Goal: Task Accomplishment & Management: Manage account settings

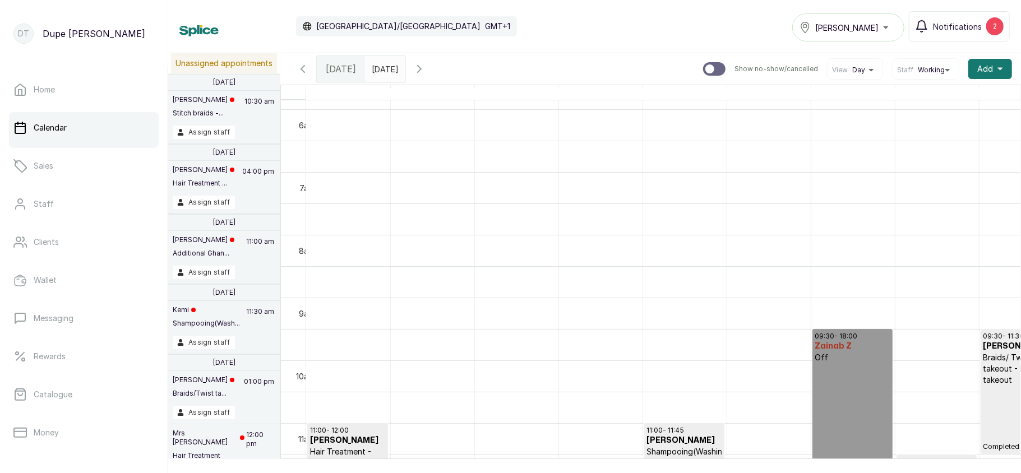
click at [426, 64] on icon "button" at bounding box center [419, 68] width 13 height 13
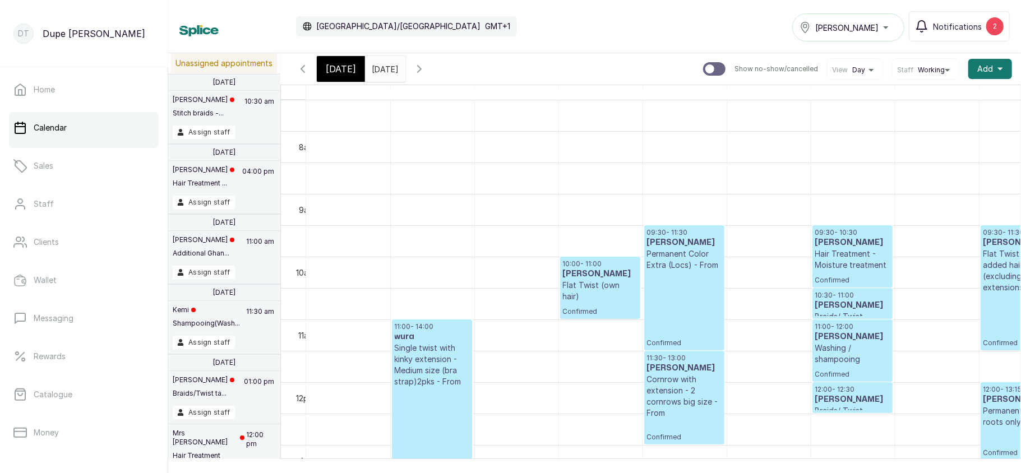
scroll to position [548, 0]
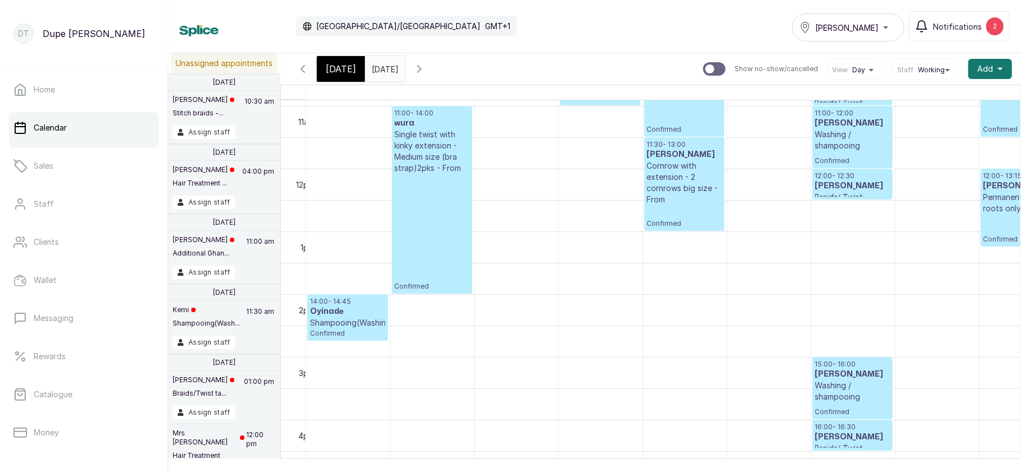
click at [864, 25] on div "Tasala Ikoyi" at bounding box center [848, 27] width 98 height 13
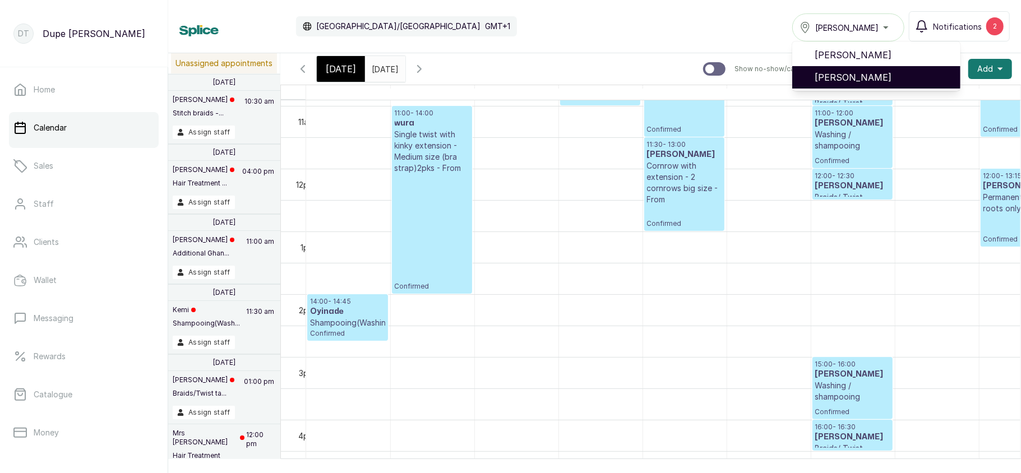
click at [854, 79] on span "[PERSON_NAME]" at bounding box center [883, 77] width 137 height 13
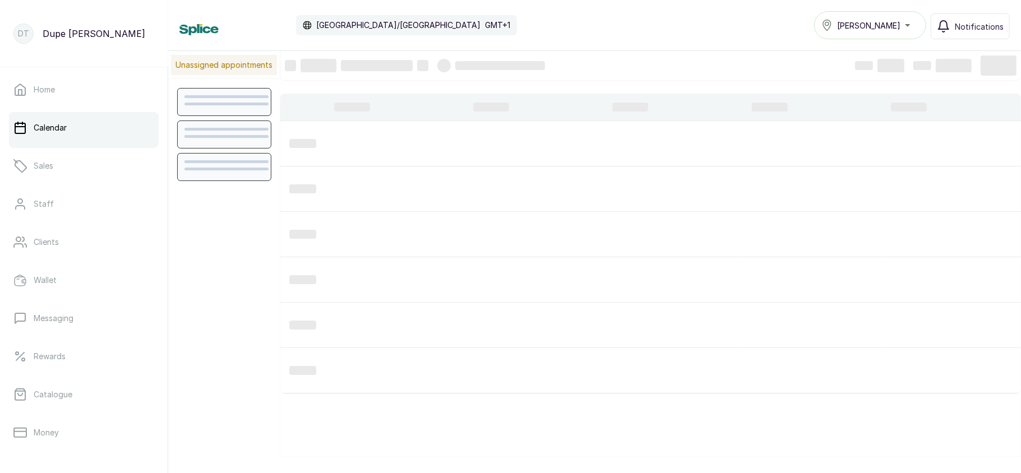
scroll to position [378, 0]
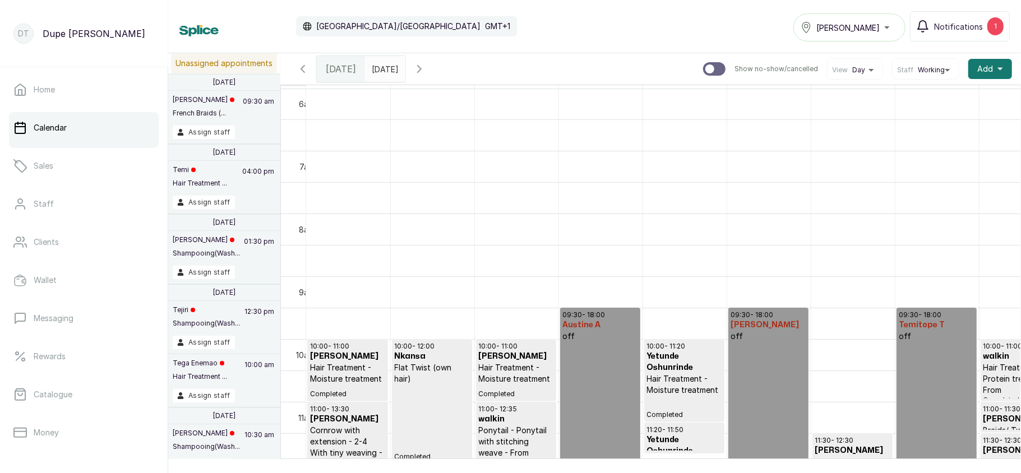
click at [426, 74] on icon "button" at bounding box center [419, 68] width 13 height 13
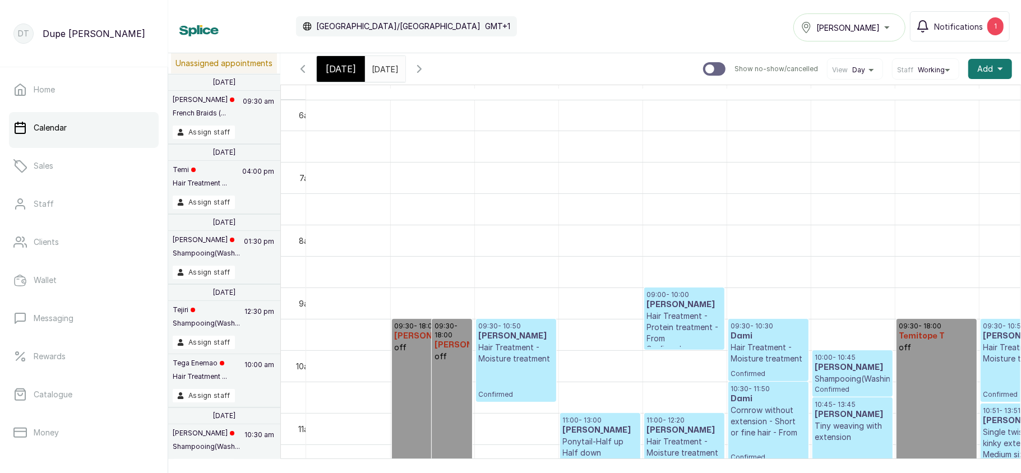
select select "4b95aa50-7e20-422f-89df-0da9cb197a0b"
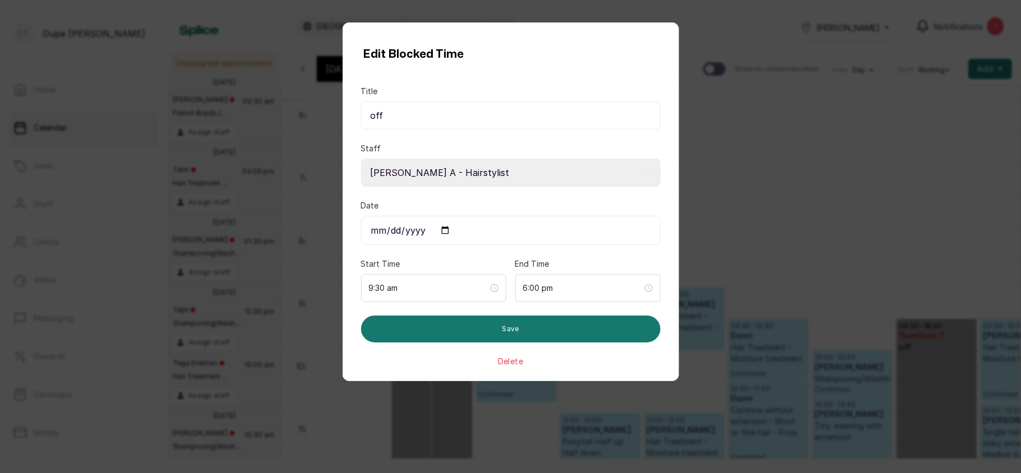
click at [503, 359] on button "Delete" at bounding box center [510, 361] width 25 height 11
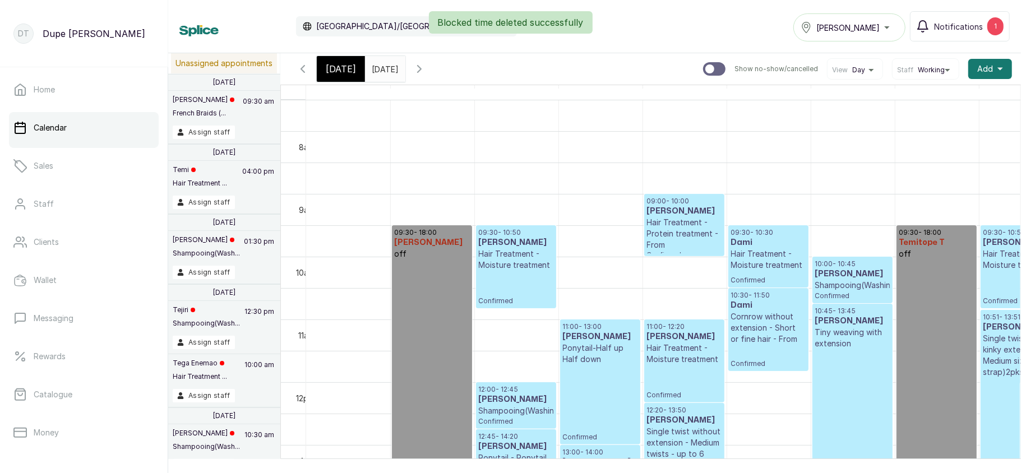
scroll to position [559, 0]
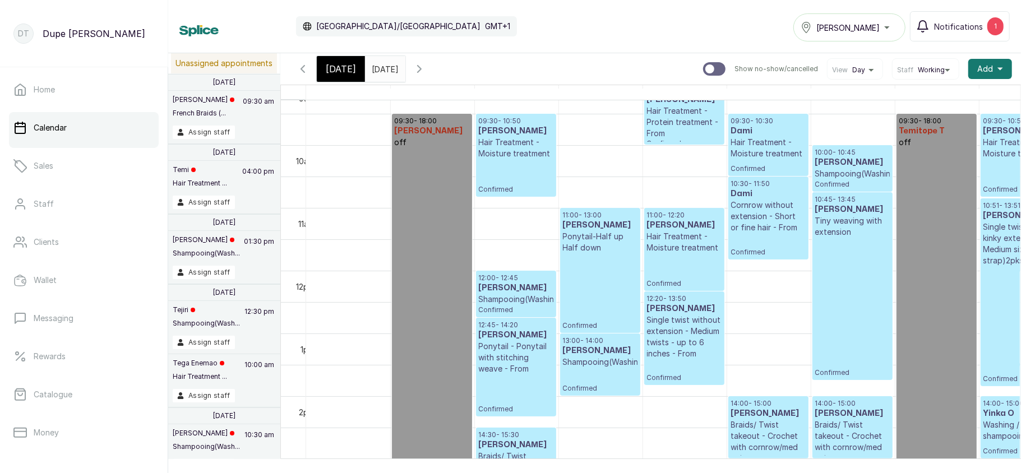
click at [426, 71] on icon "button" at bounding box center [419, 68] width 13 height 13
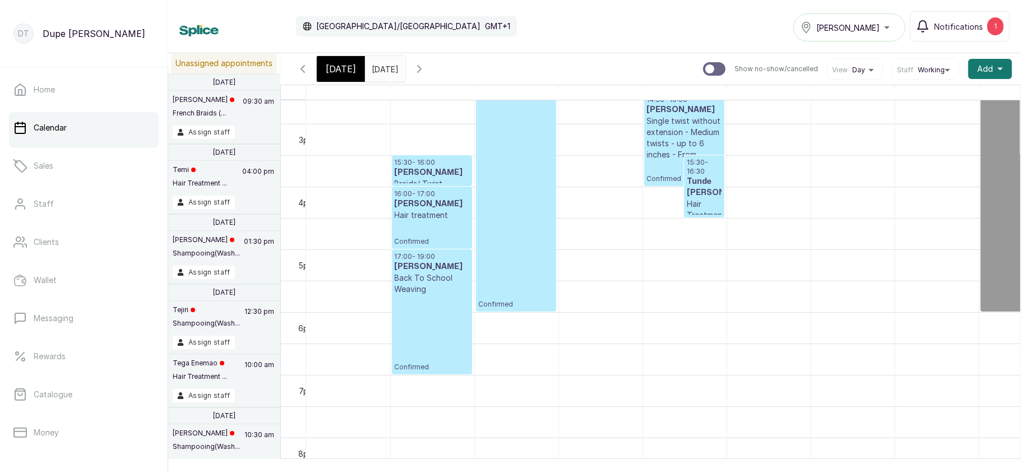
click at [421, 72] on icon "button" at bounding box center [419, 69] width 3 height 7
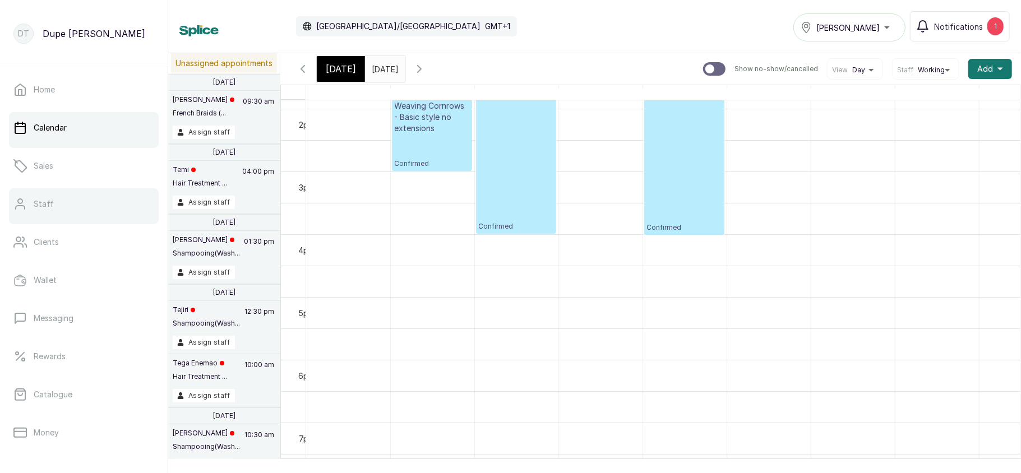
click at [72, 214] on link "Staff" at bounding box center [84, 203] width 150 height 31
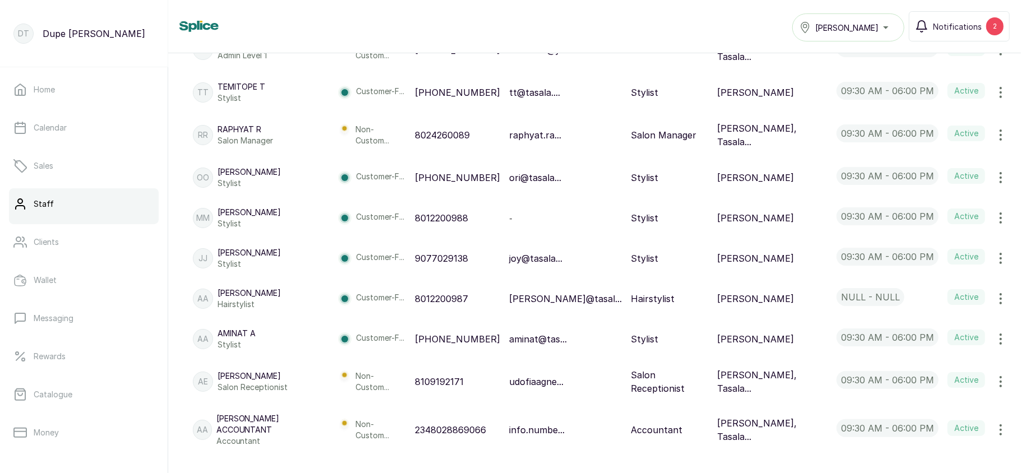
scroll to position [521, 0]
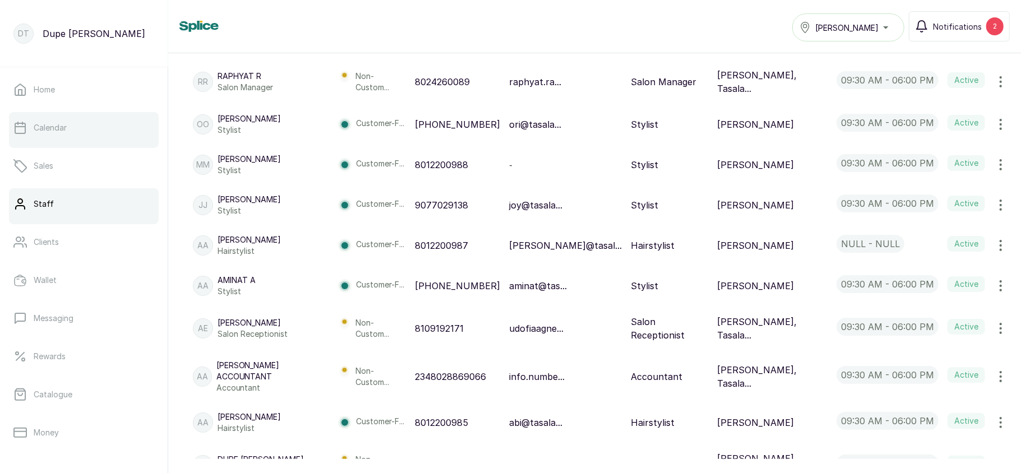
click at [99, 122] on link "Calendar" at bounding box center [84, 127] width 150 height 31
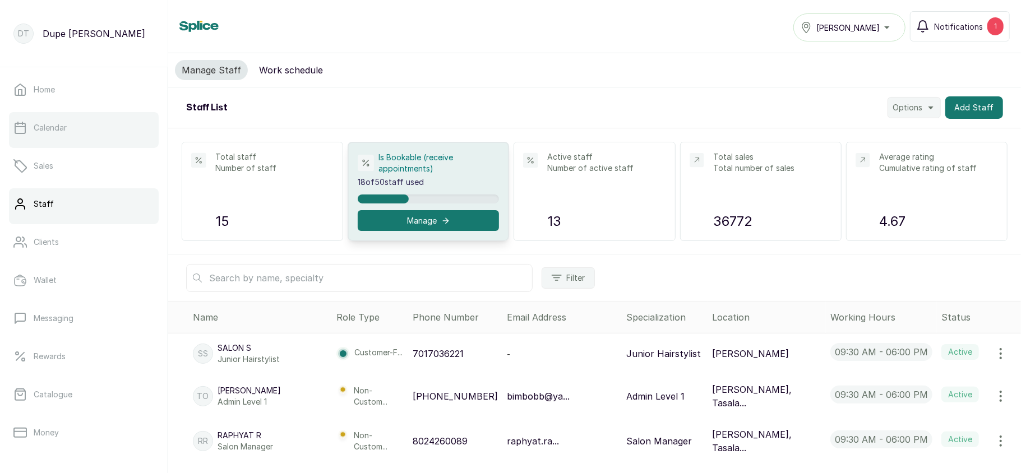
click at [77, 135] on link "Calendar" at bounding box center [84, 127] width 150 height 31
